Goal: Use online tool/utility: Utilize a website feature to perform a specific function

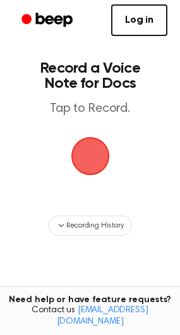
click at [138, 17] on link "Log in" at bounding box center [139, 20] width 56 height 32
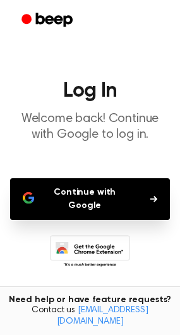
click at [95, 192] on button "Continue with Google" at bounding box center [90, 199] width 160 height 42
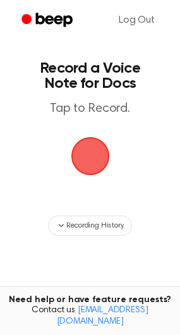
click at [85, 157] on span "button" at bounding box center [89, 156] width 43 height 43
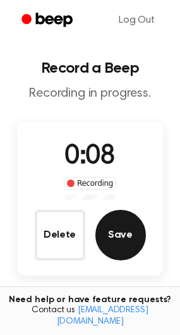
click at [107, 226] on button "Save" at bounding box center [120, 235] width 51 height 51
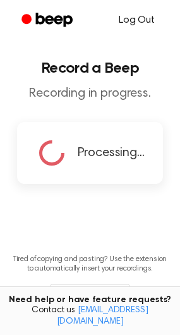
click at [140, 19] on link "Log Out" at bounding box center [136, 20] width 61 height 30
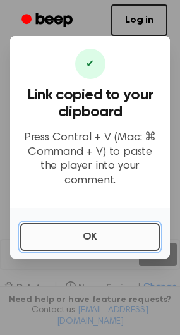
click at [84, 224] on button "OK" at bounding box center [90, 237] width 140 height 28
